Goal: Navigation & Orientation: Find specific page/section

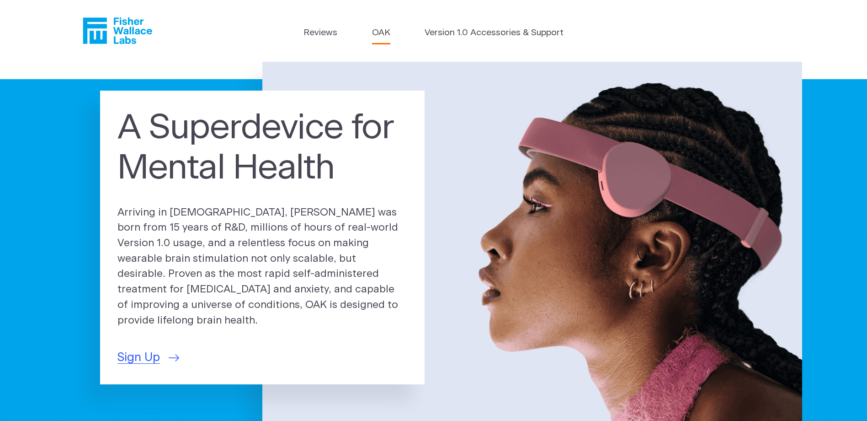
click at [379, 32] on link "OAK" at bounding box center [381, 33] width 18 height 13
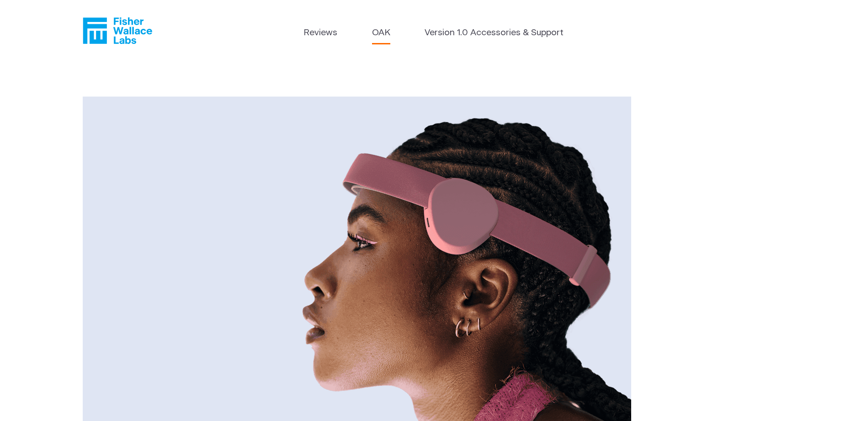
click at [116, 22] on icon "Fisher Wallace" at bounding box center [120, 30] width 63 height 27
